Goal: Communication & Community: Ask a question

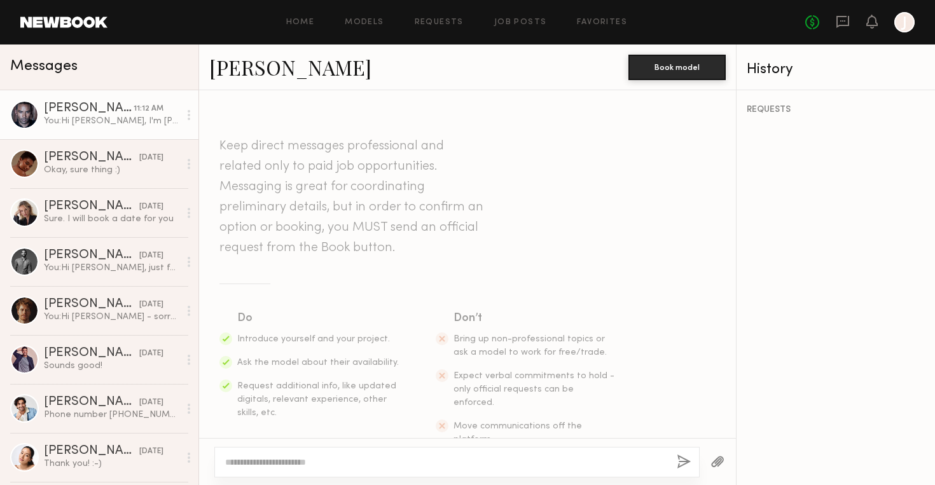
scroll to position [274, 0]
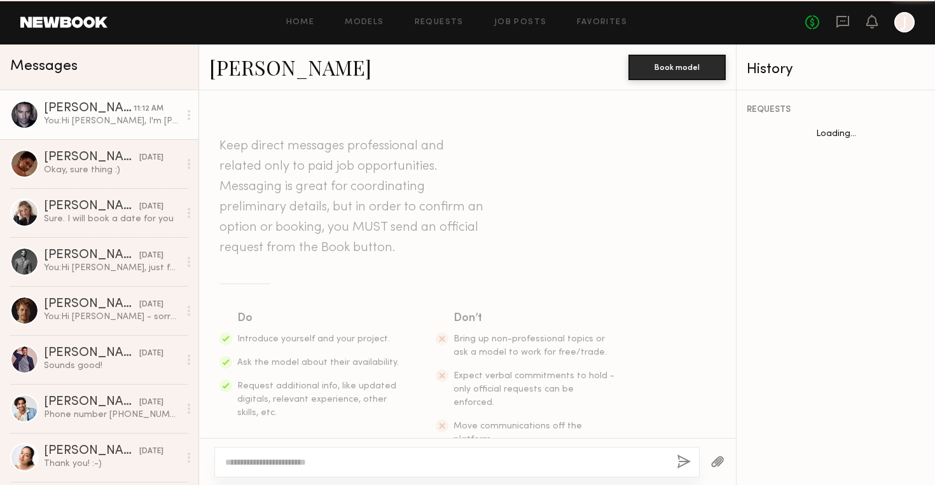
scroll to position [274, 0]
